Goal: Information Seeking & Learning: Learn about a topic

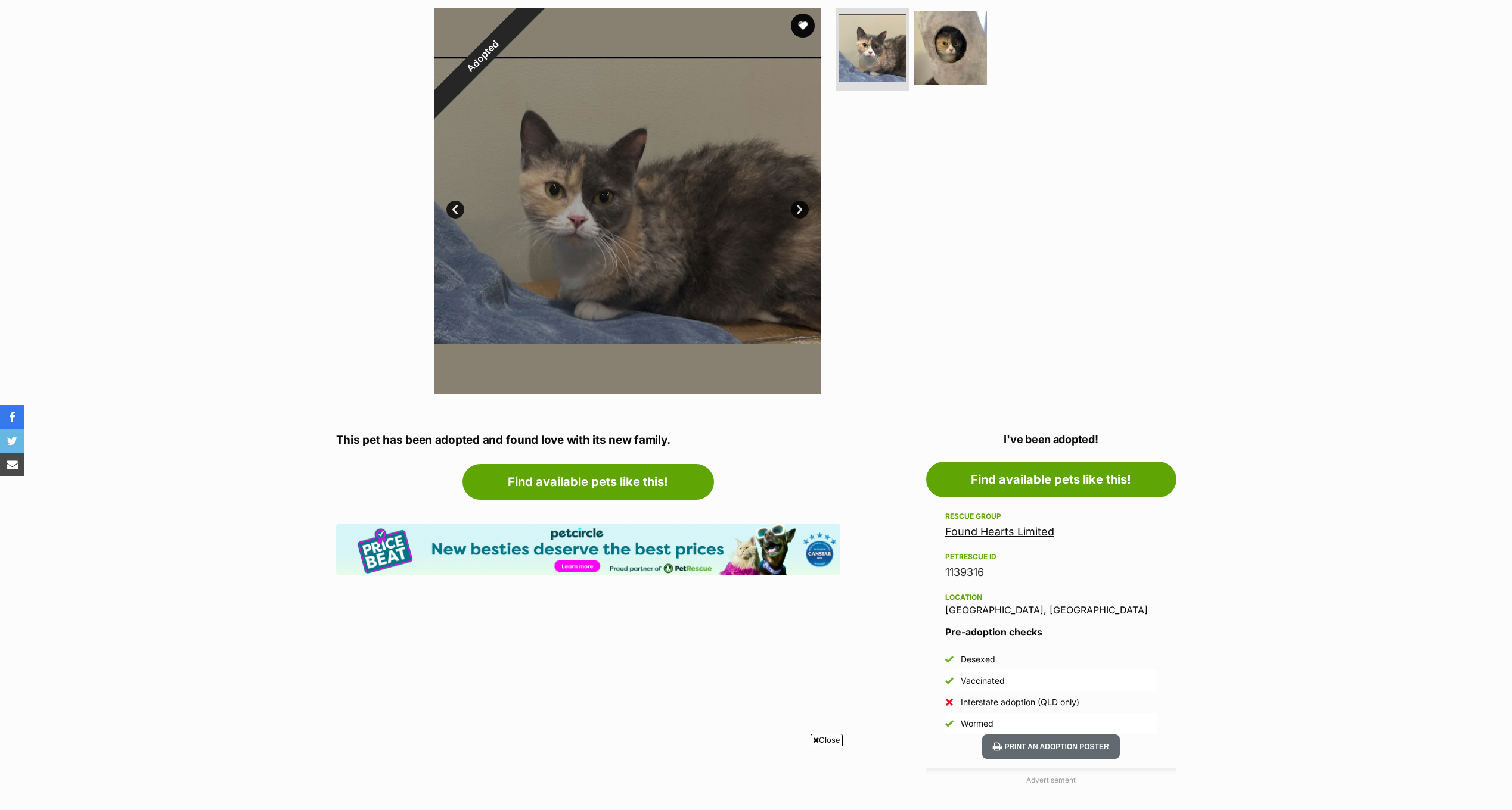
scroll to position [298, 0]
